Goal: Task Accomplishment & Management: Use online tool/utility

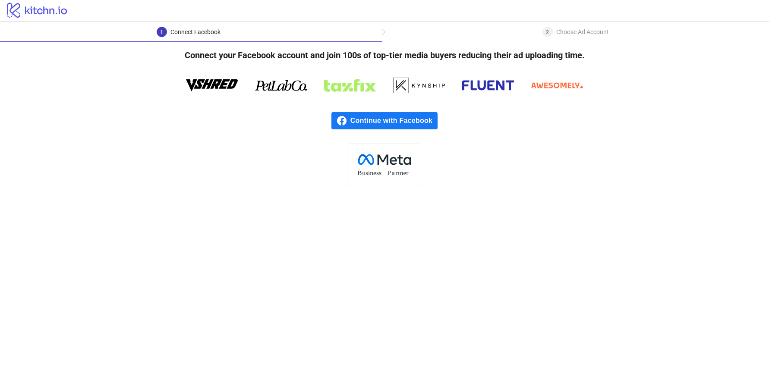
click at [417, 120] on span "Continue with Facebook" at bounding box center [393, 120] width 87 height 17
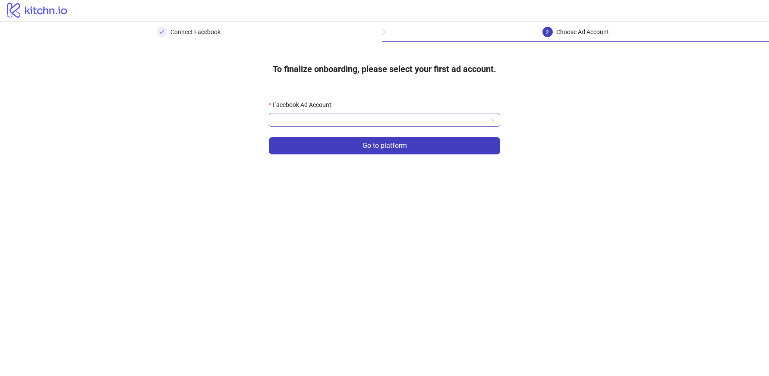
click at [337, 120] on input "Facebook Ad Account" at bounding box center [380, 120] width 213 height 13
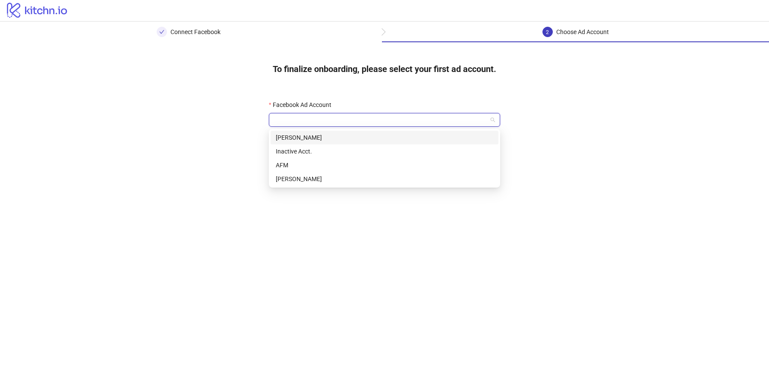
click at [329, 139] on div "[PERSON_NAME]" at bounding box center [385, 137] width 218 height 9
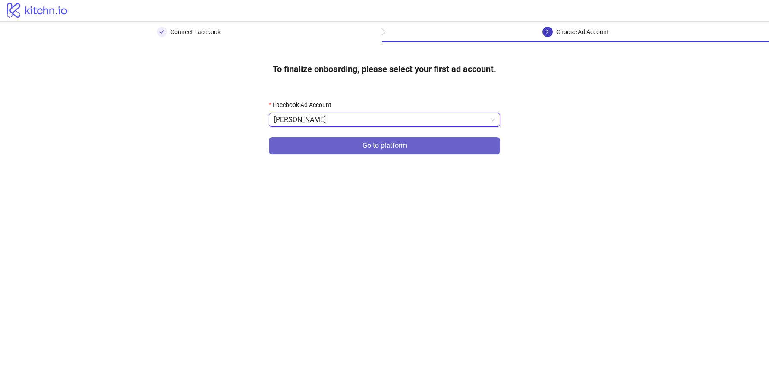
click at [340, 148] on button "Go to platform" at bounding box center [384, 145] width 231 height 17
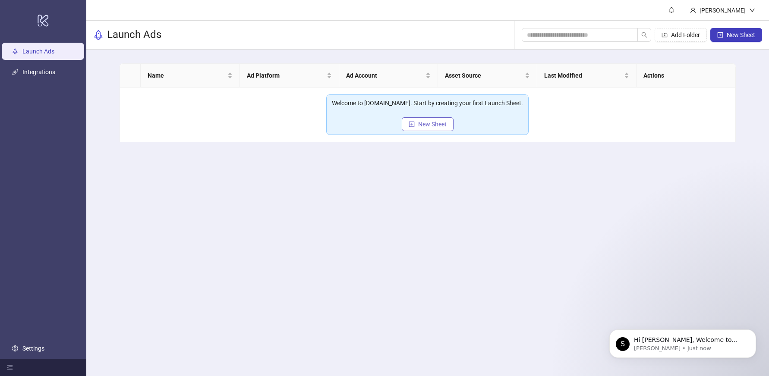
click at [434, 124] on span "New Sheet" at bounding box center [432, 124] width 28 height 7
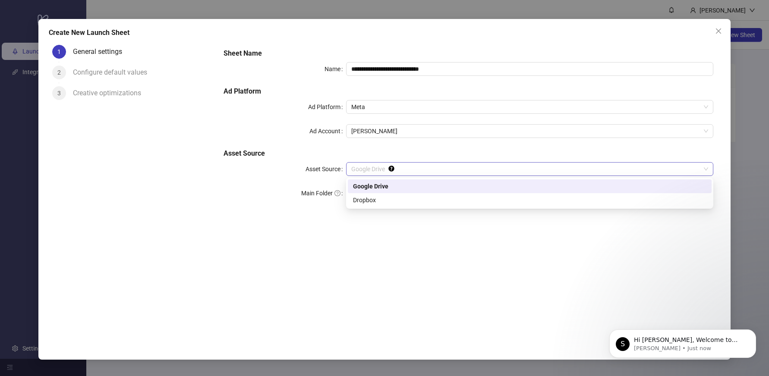
click at [377, 169] on span "Google Drive" at bounding box center [529, 169] width 357 height 13
click at [375, 150] on h5 "Asset Source" at bounding box center [469, 153] width 490 height 10
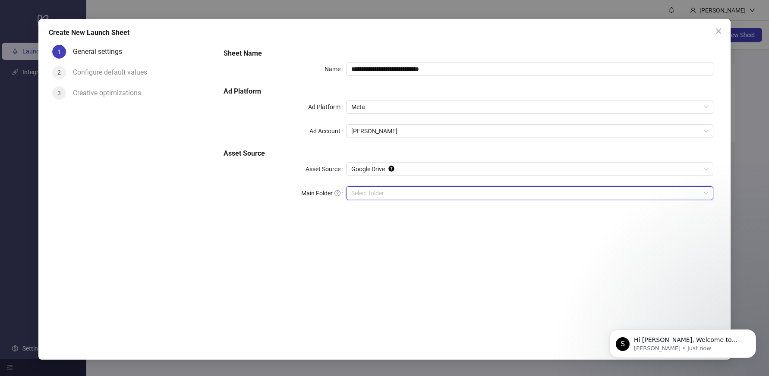
click at [370, 191] on input "Main Folder" at bounding box center [525, 193] width 349 height 13
click at [436, 193] on input "Main Folder" at bounding box center [525, 193] width 349 height 13
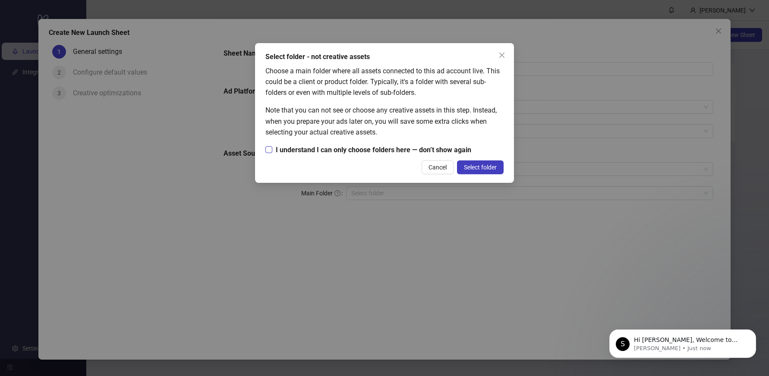
click at [388, 151] on span "I understand I can only choose folders here — don’t show again" at bounding box center [373, 150] width 202 height 11
click at [481, 163] on button "Select folder" at bounding box center [480, 168] width 47 height 14
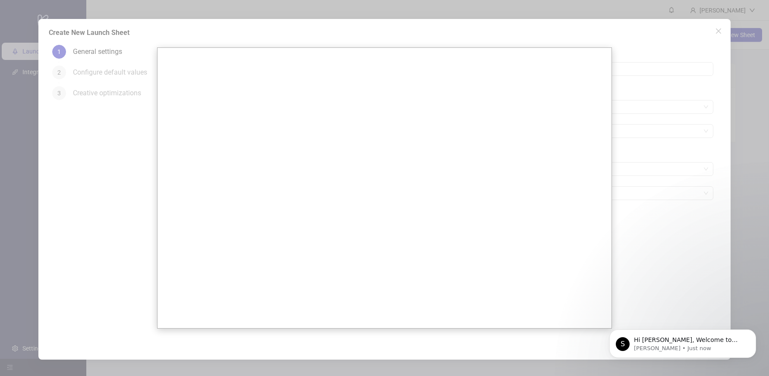
click at [679, 110] on div at bounding box center [384, 188] width 769 height 376
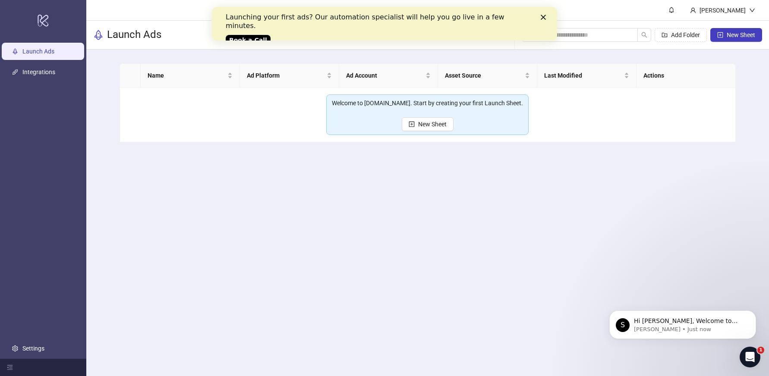
click at [546, 16] on div "Close" at bounding box center [545, 17] width 9 height 5
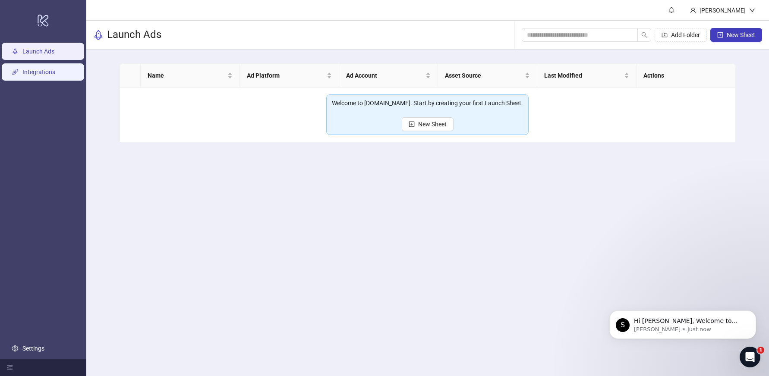
click at [47, 73] on link "Integrations" at bounding box center [38, 72] width 33 height 7
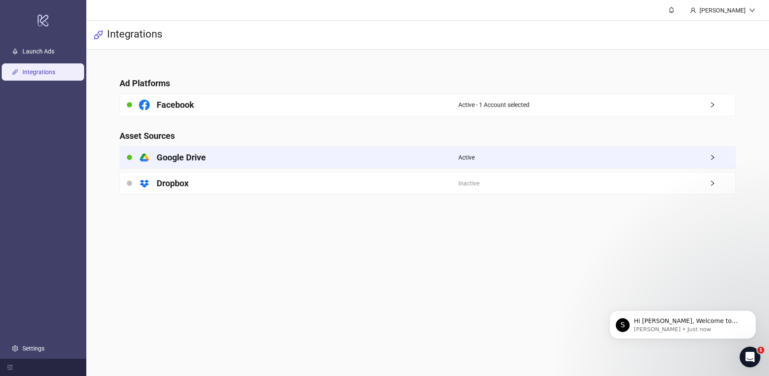
click at [191, 155] on h4 "Google Drive" at bounding box center [181, 157] width 49 height 12
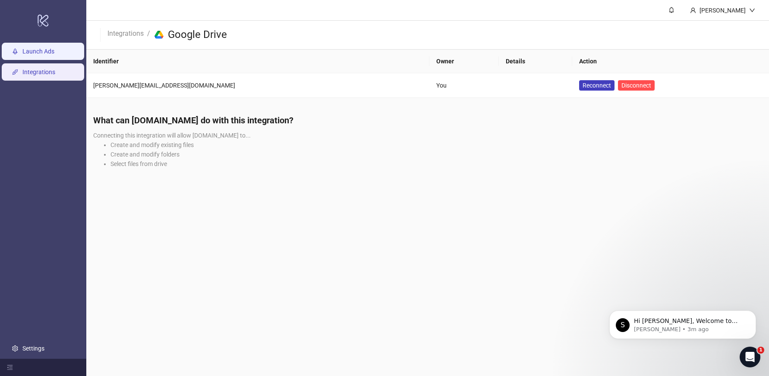
click at [22, 55] on link "Launch Ads" at bounding box center [38, 51] width 32 height 7
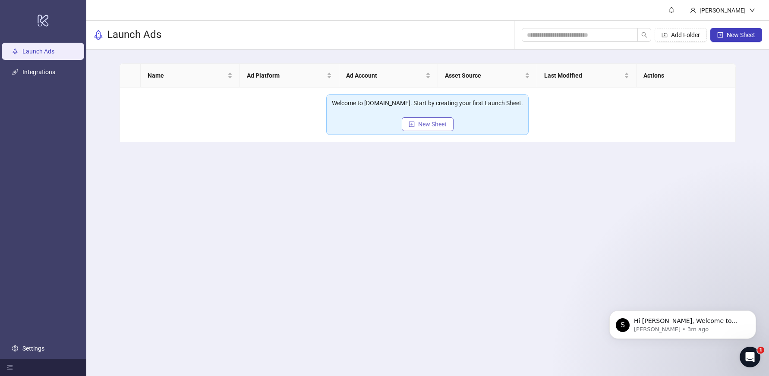
click at [439, 126] on span "New Sheet" at bounding box center [432, 124] width 28 height 7
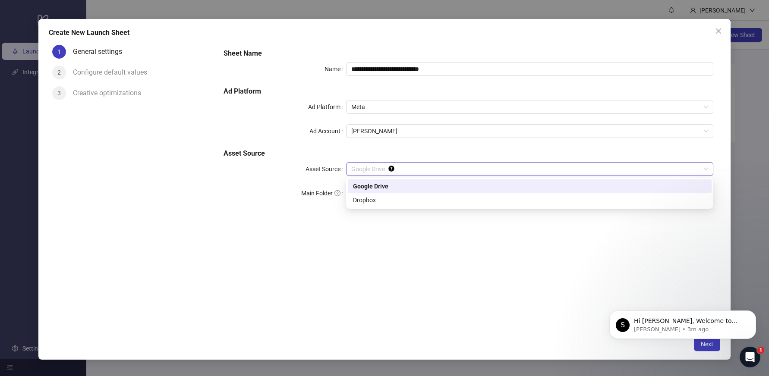
click at [375, 168] on span "Google Drive" at bounding box center [529, 169] width 357 height 13
click at [379, 187] on div "Google Drive" at bounding box center [529, 186] width 353 height 9
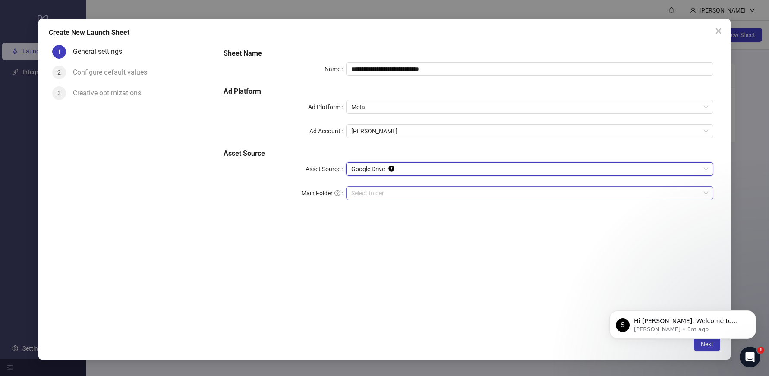
click at [380, 195] on input "Main Folder" at bounding box center [525, 193] width 349 height 13
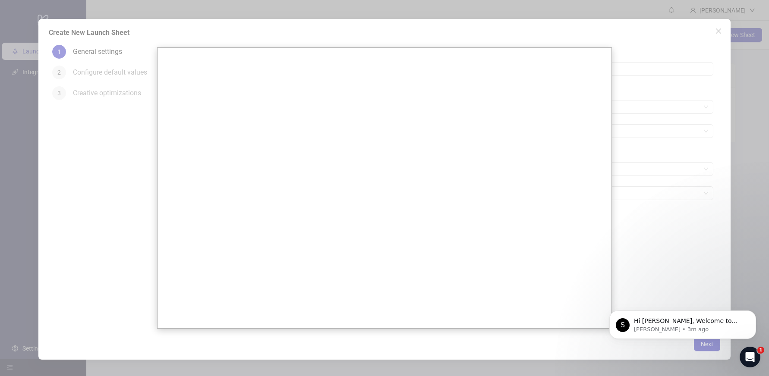
click at [650, 147] on div at bounding box center [384, 188] width 769 height 376
click at [716, 213] on div at bounding box center [384, 188] width 769 height 376
click at [751, 132] on div at bounding box center [384, 188] width 769 height 376
click at [754, 314] on icon "Dismiss notification" at bounding box center [753, 313] width 5 height 5
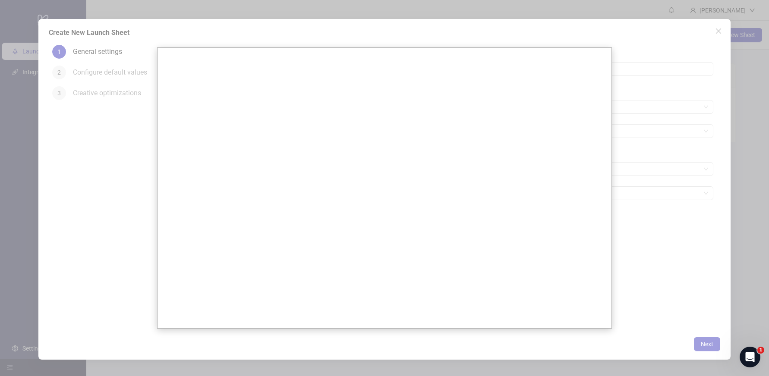
click at [710, 347] on div at bounding box center [384, 188] width 769 height 376
click at [515, 38] on div at bounding box center [384, 188] width 769 height 376
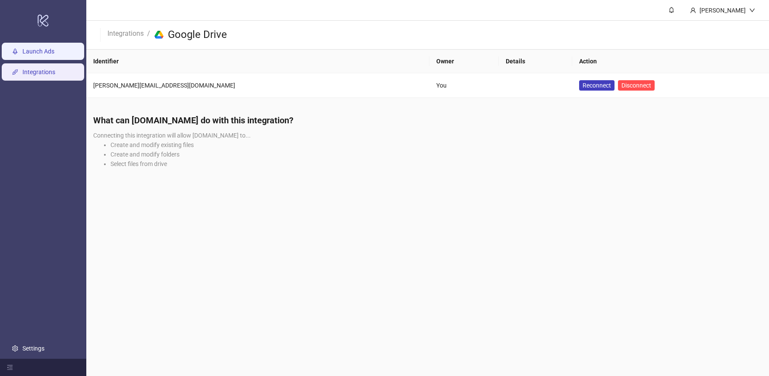
click at [39, 55] on link "Launch Ads" at bounding box center [38, 51] width 32 height 7
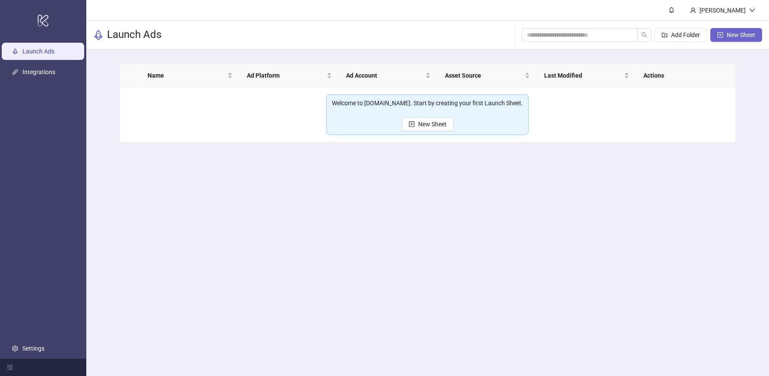
click at [754, 34] on span "New Sheet" at bounding box center [741, 35] width 28 height 7
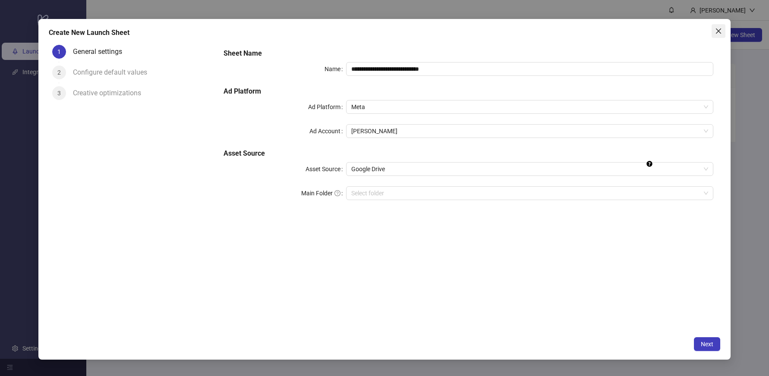
click at [713, 33] on span "Close" at bounding box center [719, 31] width 14 height 7
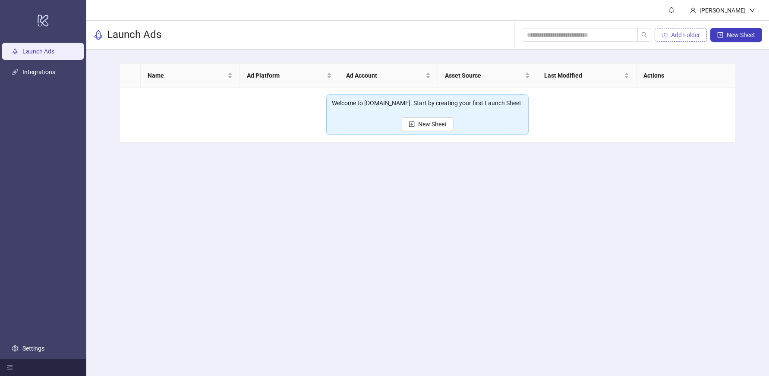
click at [681, 36] on span "Add Folder" at bounding box center [685, 35] width 29 height 7
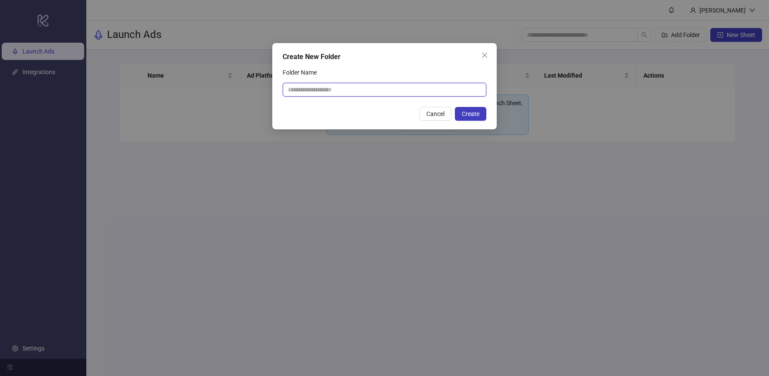
click at [416, 92] on input "Folder Name" at bounding box center [385, 90] width 204 height 14
type input "*********"
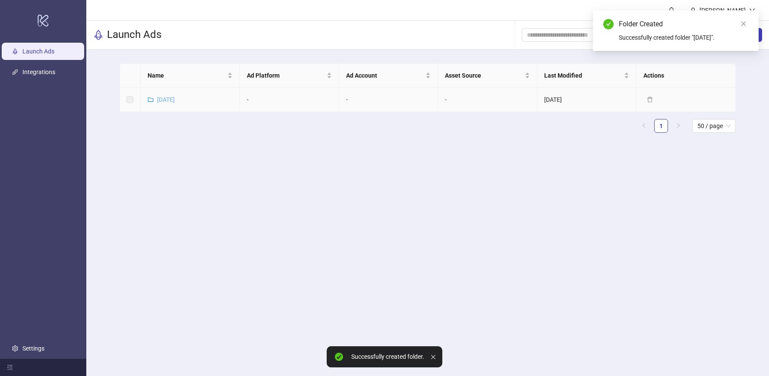
click at [173, 100] on link "[DATE]" at bounding box center [166, 99] width 18 height 7
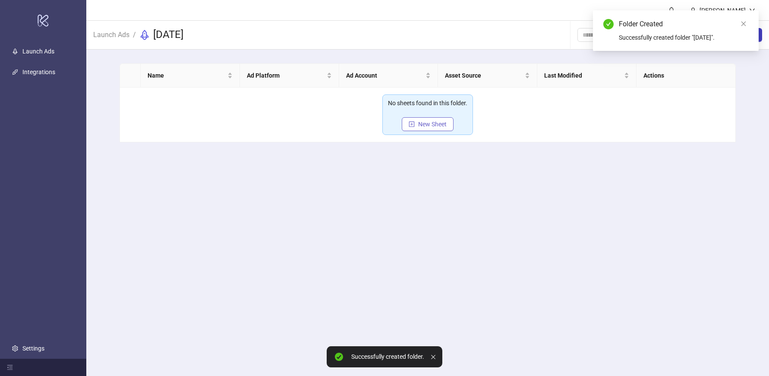
click at [412, 124] on icon "plus-square" at bounding box center [411, 124] width 3 height 3
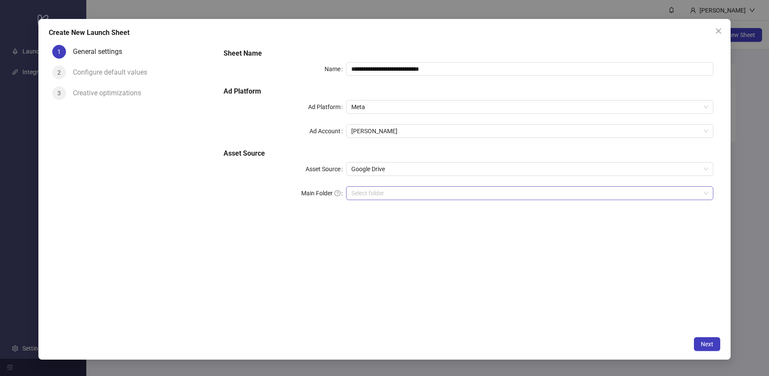
click at [378, 193] on input "Main Folder" at bounding box center [525, 193] width 349 height 13
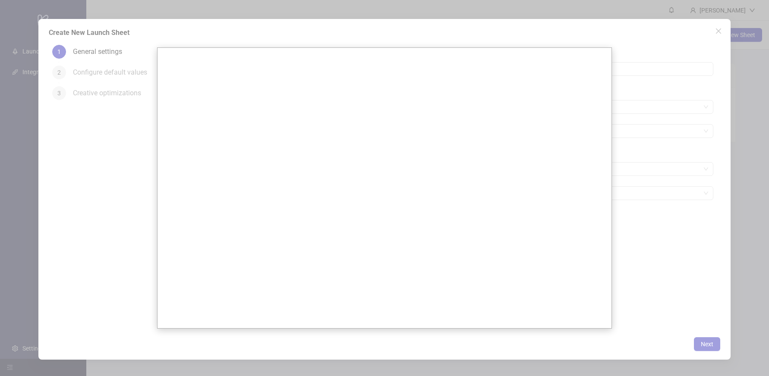
click at [702, 325] on div at bounding box center [384, 188] width 769 height 376
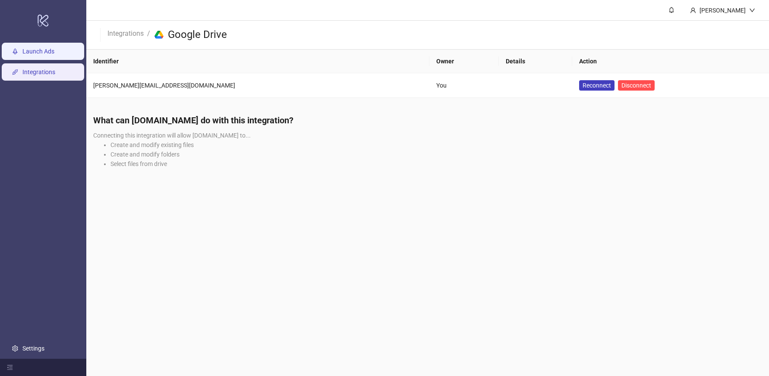
click at [54, 52] on link "Launch Ads" at bounding box center [38, 51] width 32 height 7
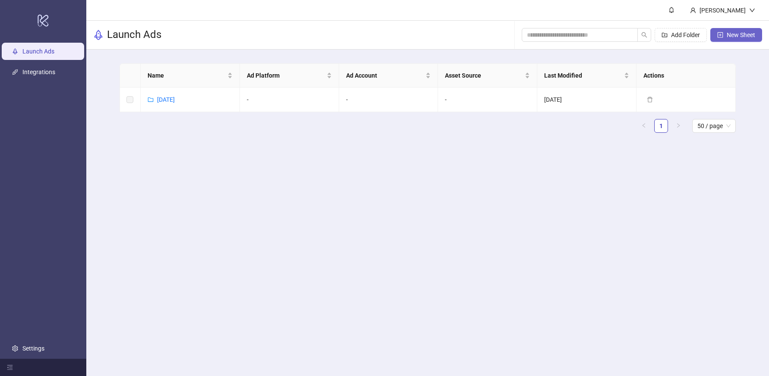
click at [748, 38] on span "New Sheet" at bounding box center [741, 35] width 28 height 7
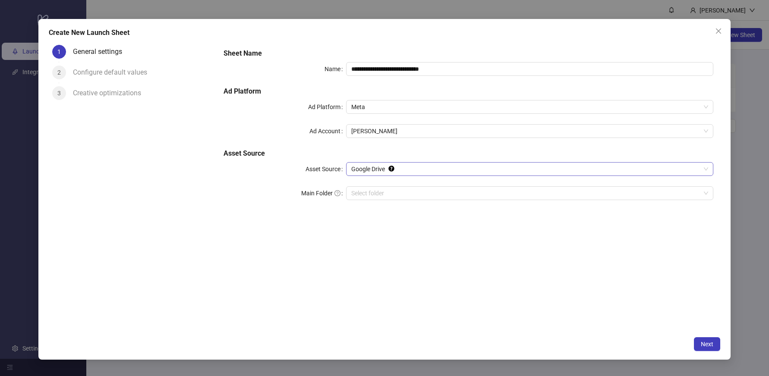
click at [424, 171] on span "Google Drive" at bounding box center [529, 169] width 357 height 13
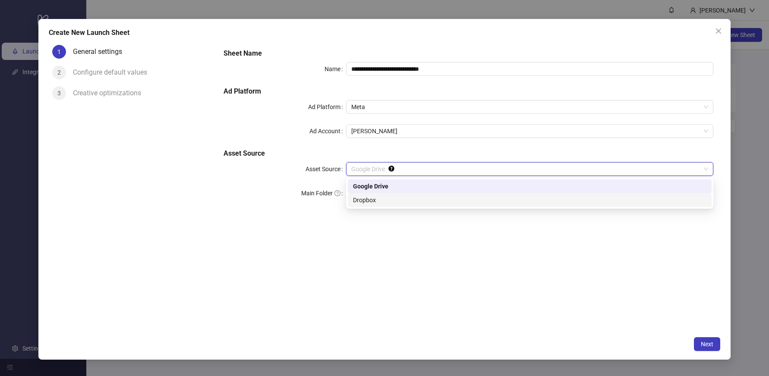
click at [379, 196] on div "Dropbox" at bounding box center [529, 200] width 353 height 9
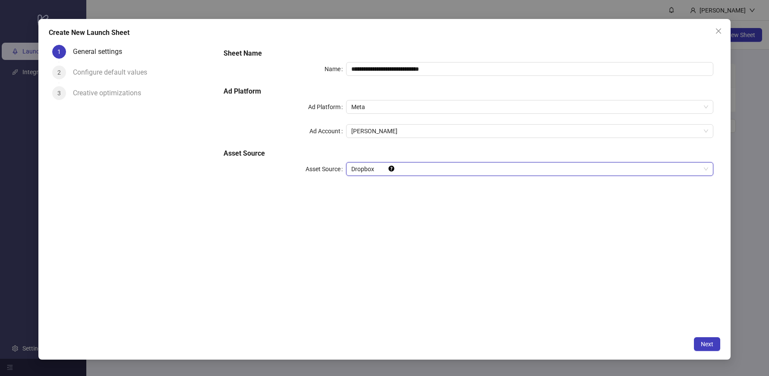
click at [391, 173] on span "Dropbox" at bounding box center [529, 169] width 357 height 13
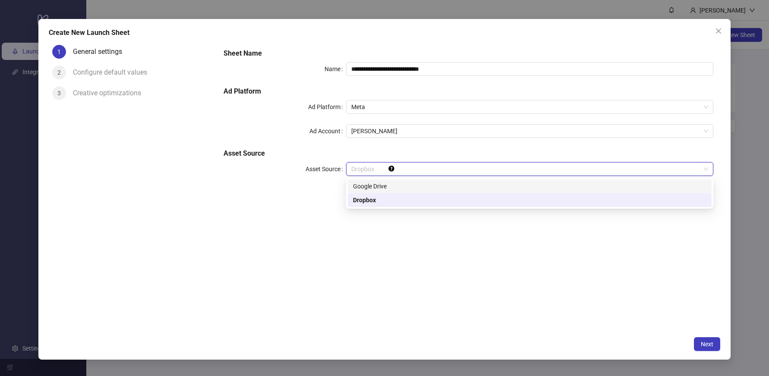
click at [384, 184] on div "Google Drive" at bounding box center [529, 186] width 353 height 9
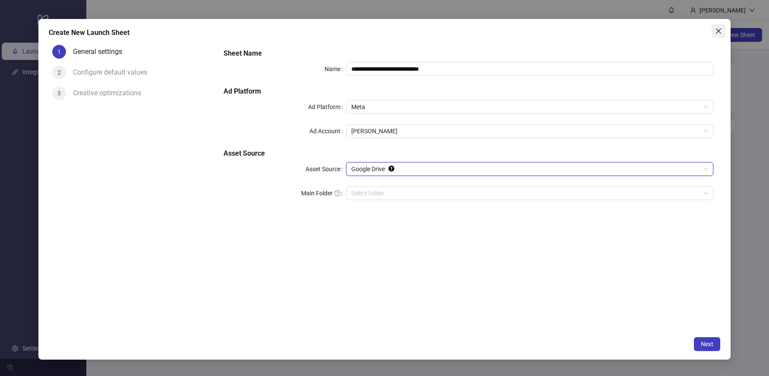
click at [722, 30] on span "Close" at bounding box center [719, 31] width 14 height 7
